Goal: Task Accomplishment & Management: Manage account settings

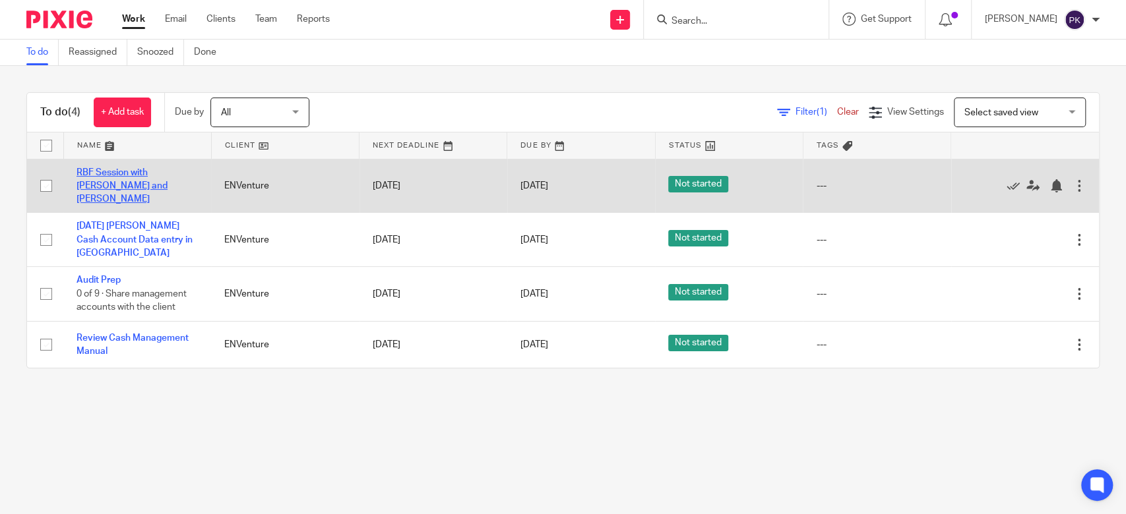
click at [137, 178] on link "RBF Session with [PERSON_NAME] and [PERSON_NAME]" at bounding box center [121, 186] width 91 height 36
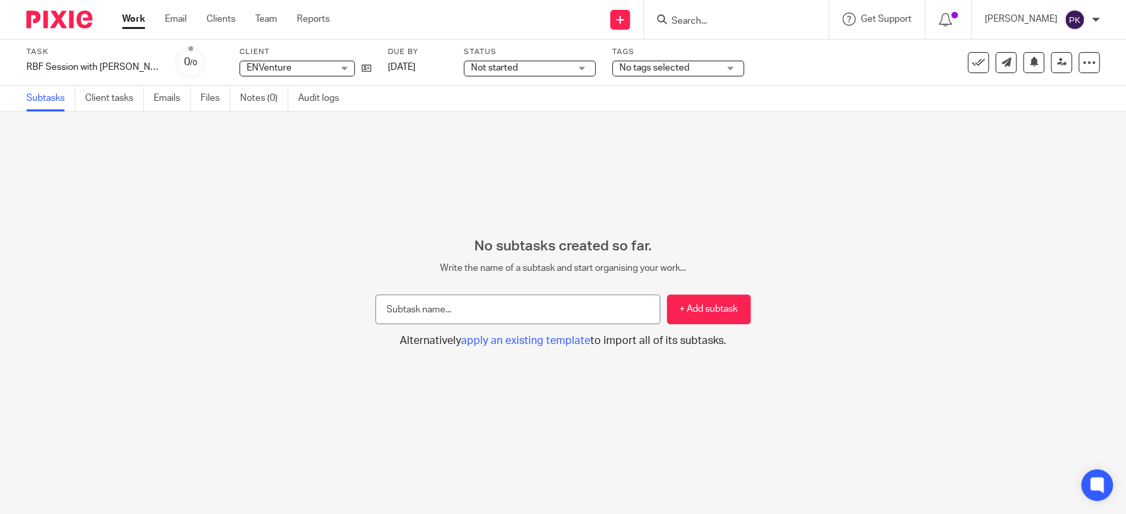
click at [583, 69] on div "Not started Not started" at bounding box center [530, 69] width 132 height 16
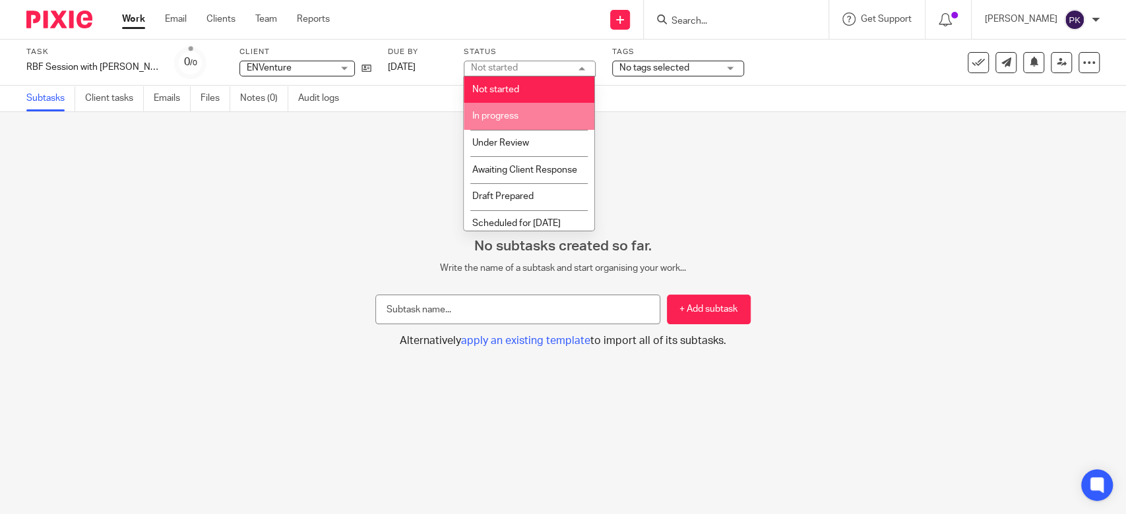
click at [547, 120] on li "In progress" at bounding box center [529, 116] width 131 height 27
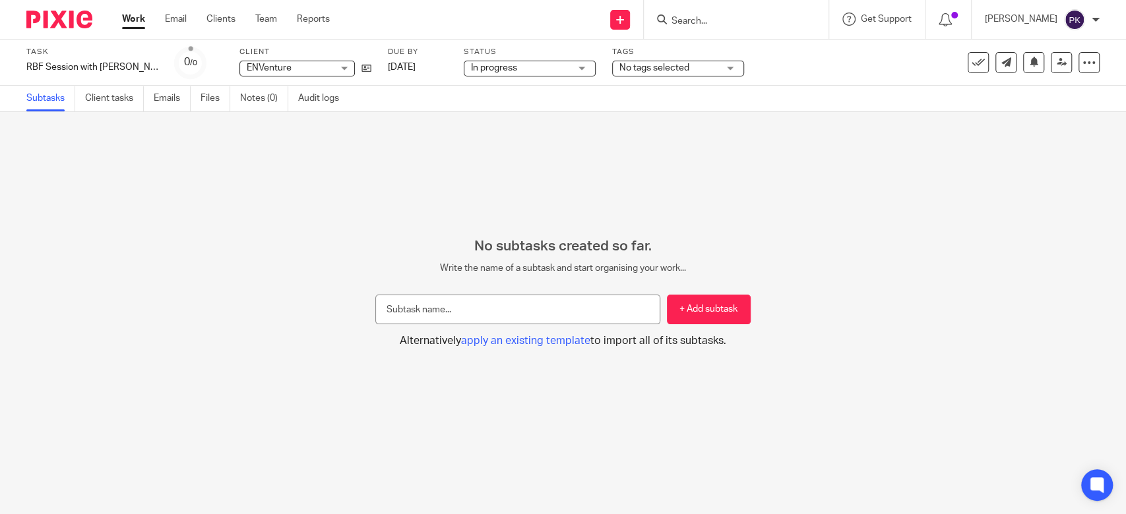
click at [576, 71] on div "In progress In progress" at bounding box center [530, 69] width 132 height 16
click at [967, 61] on link at bounding box center [977, 62] width 21 height 21
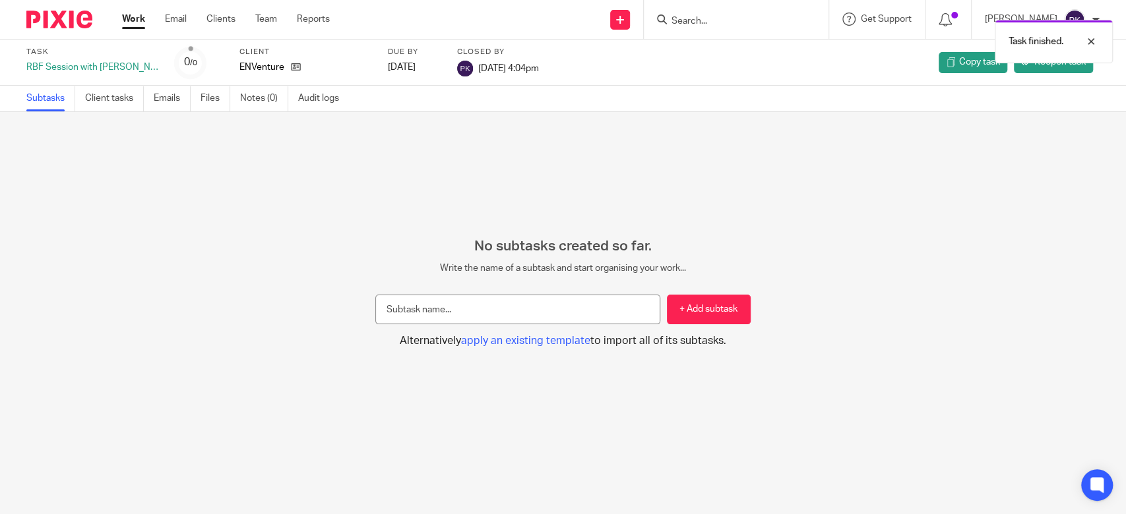
click at [131, 26] on link "Work" at bounding box center [133, 19] width 23 height 13
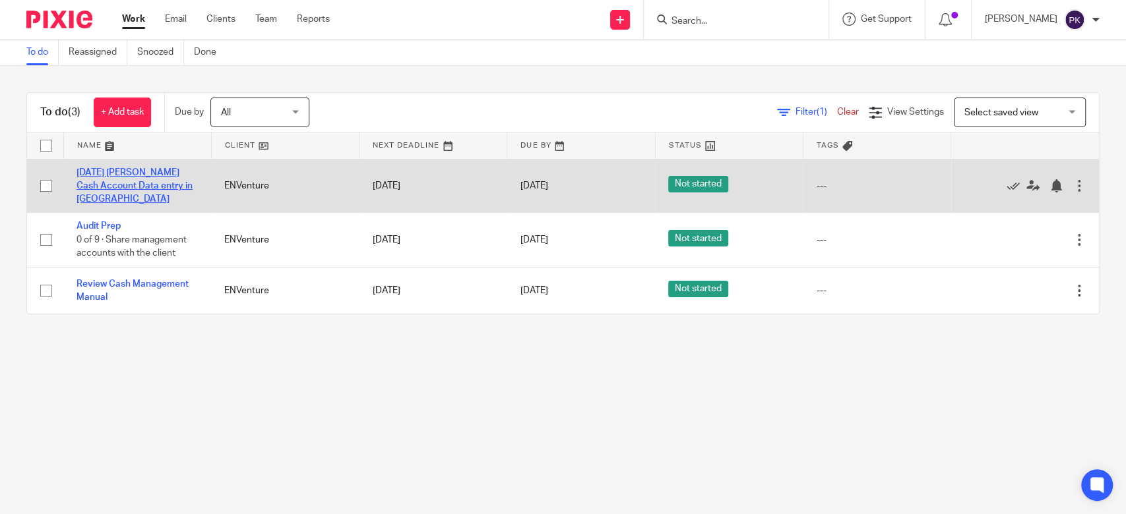
click at [154, 184] on link "2025Aug Petty Cash Account Data entry in QBO" at bounding box center [134, 186] width 116 height 36
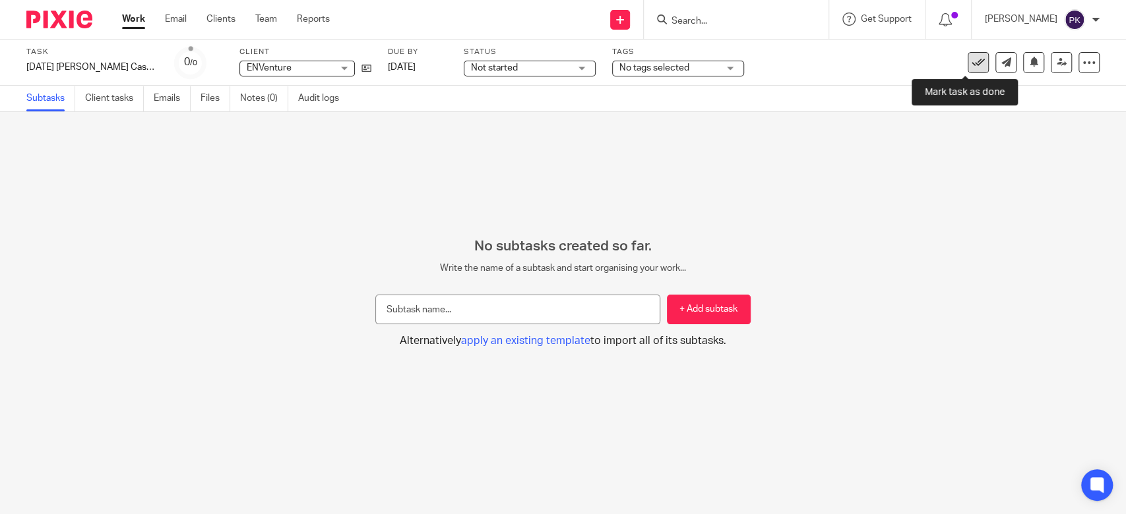
click at [971, 67] on icon at bounding box center [977, 62] width 13 height 13
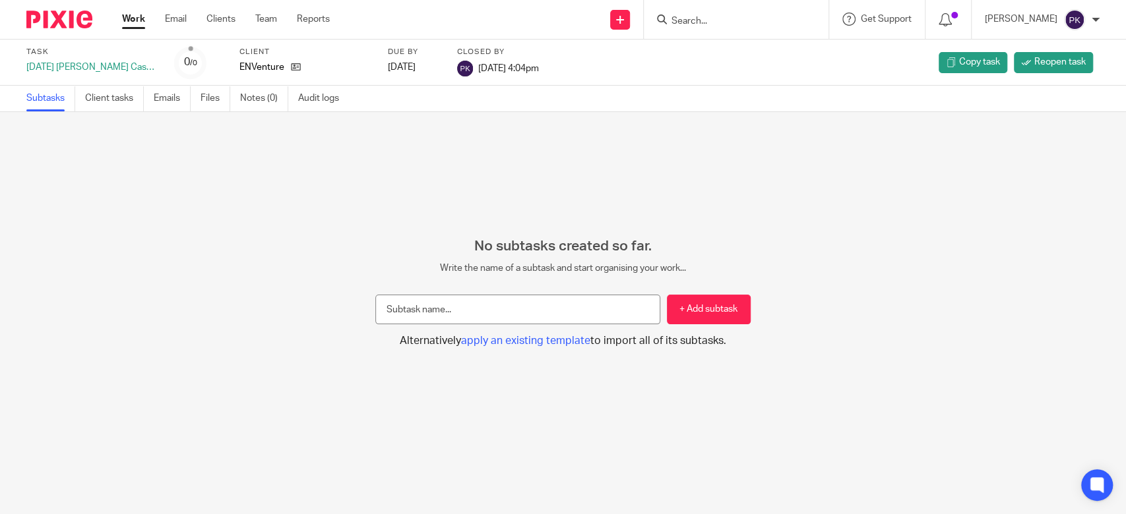
click at [135, 22] on link "Work" at bounding box center [133, 19] width 23 height 13
